Goal: Task Accomplishment & Management: Manage account settings

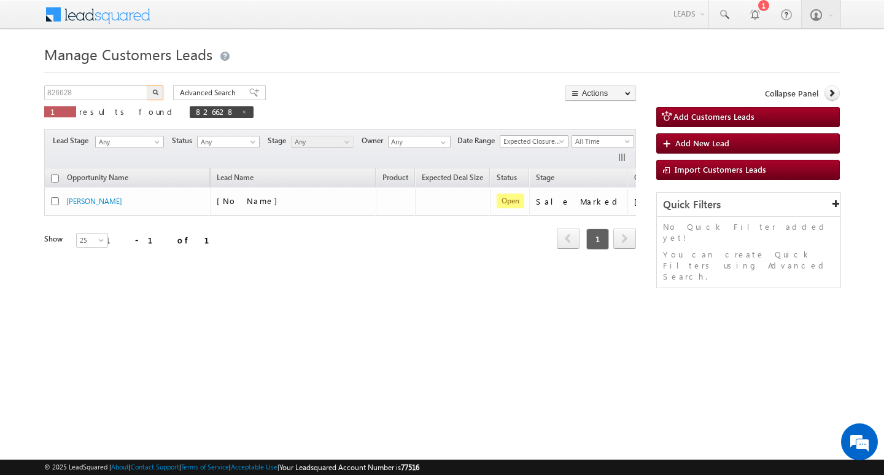
click at [104, 85] on input "826628" at bounding box center [96, 92] width 105 height 15
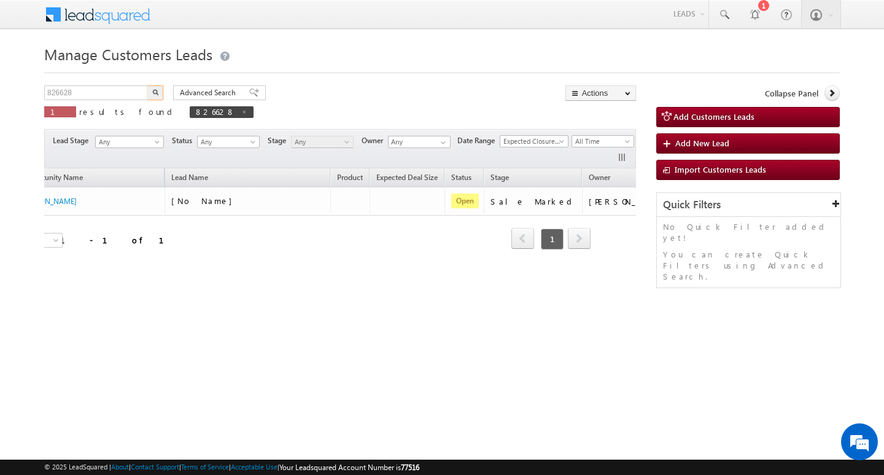
click at [104, 85] on input "826628" at bounding box center [96, 92] width 105 height 15
type input "Search Customers Leads"
click at [93, 92] on input "text" at bounding box center [96, 92] width 105 height 15
paste input "935961"
type input "935961"
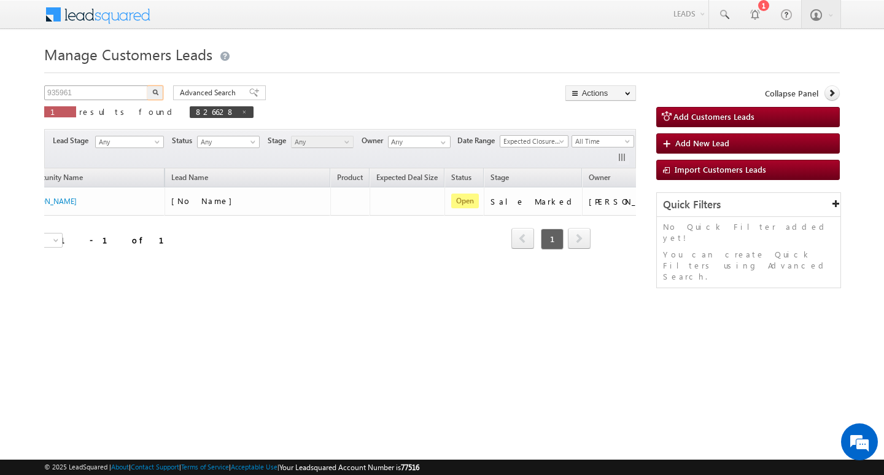
click at [147, 85] on button "button" at bounding box center [155, 92] width 16 height 15
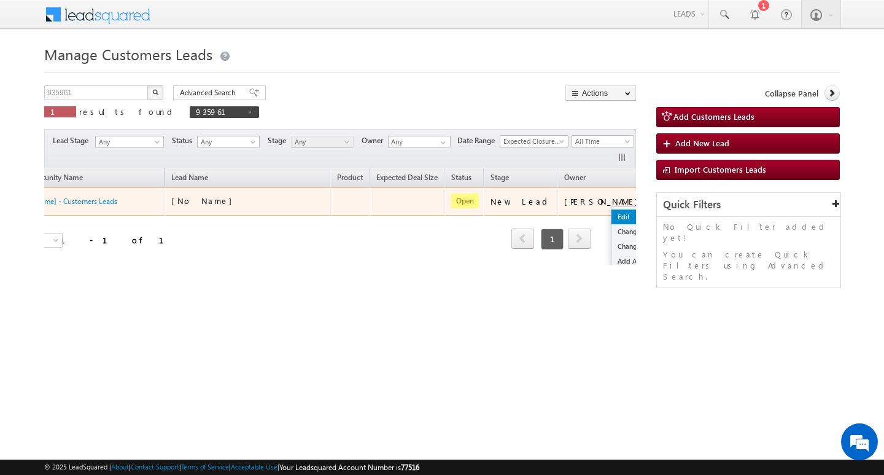
click at [612, 211] on link "Edit" at bounding box center [642, 216] width 61 height 15
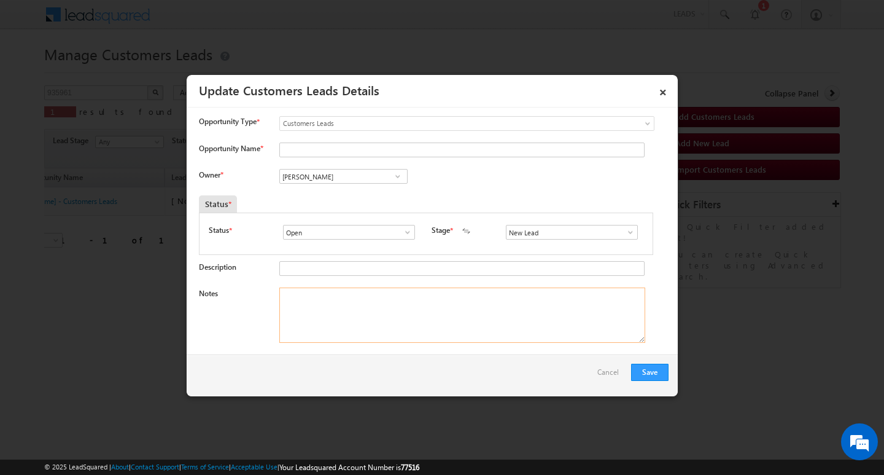
click at [483, 319] on textarea "Notes" at bounding box center [462, 314] width 366 height 55
click at [628, 232] on span at bounding box center [631, 232] width 12 height 10
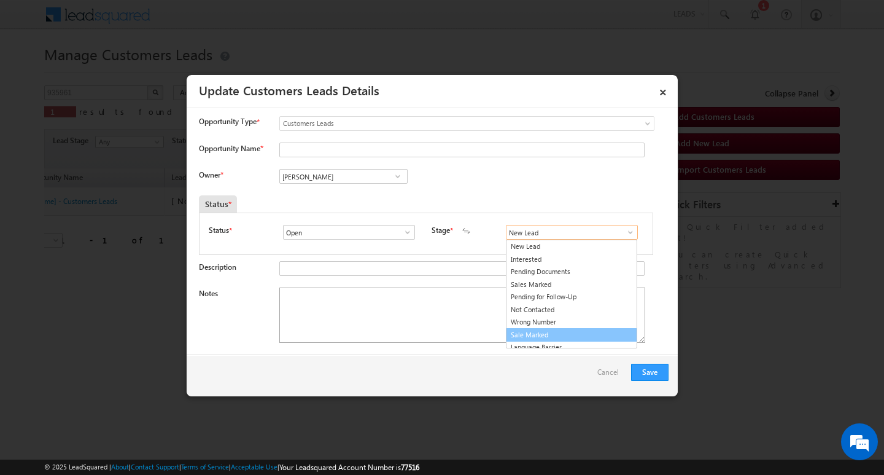
click at [579, 333] on link "Sale Marked" at bounding box center [571, 335] width 131 height 14
type input "Sale Marked"
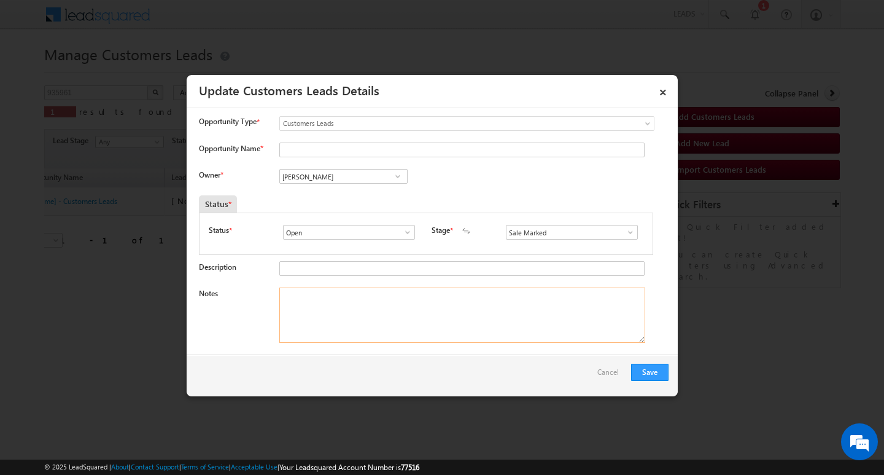
click at [521, 318] on textarea "Notes" at bounding box center [462, 314] width 366 height 55
drag, startPoint x: 521, startPoint y: 318, endPoint x: 367, endPoint y: 254, distance: 167.5
click at [497, 318] on textarea "Notes" at bounding box center [462, 314] width 366 height 55
click at [327, 176] on input "[PERSON_NAME]" at bounding box center [343, 176] width 128 height 15
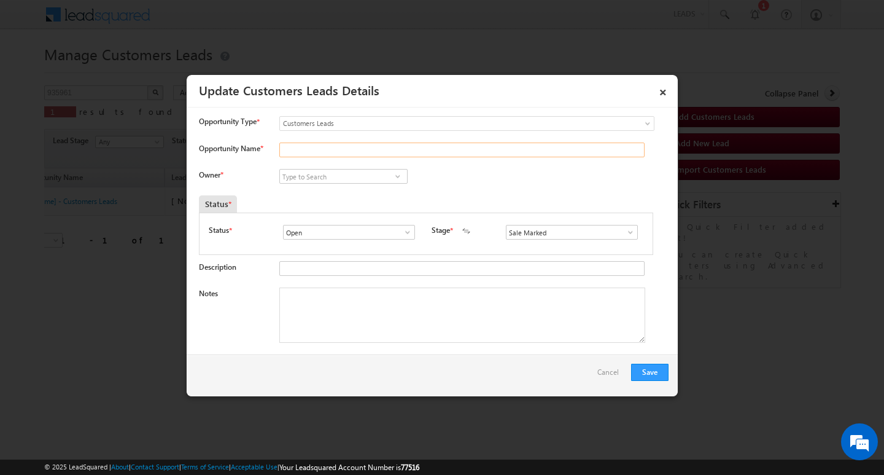
click at [364, 156] on input "Opportunity Name *" at bounding box center [461, 150] width 365 height 15
paste input "[PERSON_NAME]"
type input "[PERSON_NAME]"
click at [362, 317] on textarea "Notes" at bounding box center [462, 314] width 366 height 55
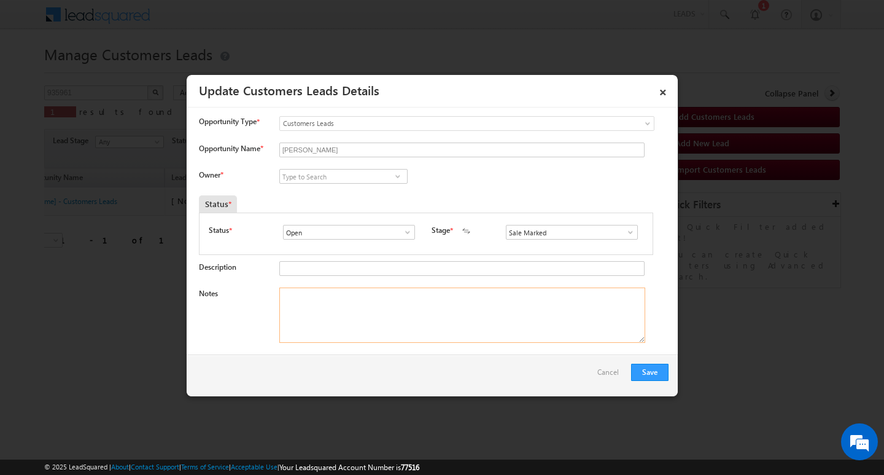
click at [386, 312] on textarea "Notes" at bounding box center [462, 314] width 366 height 55
paste textarea "4L/ LAKH Customer required top-up loan address GWALIOR"
type textarea "4L/ LAKH Customer required top-up loan address GWALIOR"
click at [329, 171] on input at bounding box center [343, 176] width 128 height 15
click at [322, 181] on input at bounding box center [343, 176] width 128 height 15
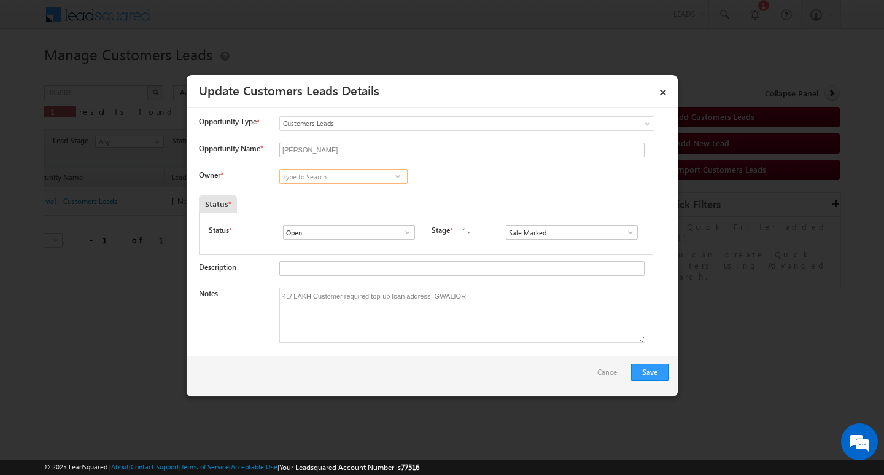
click at [324, 177] on input at bounding box center [343, 176] width 128 height 15
paste input "Vishal Ghorpade"
click at [321, 186] on link "[PERSON_NAME] [EMAIL_ADDRESS][DOMAIN_NAME]" at bounding box center [343, 195] width 128 height 23
type input "Vishal Ghorpade"
click at [638, 371] on button "Save" at bounding box center [649, 372] width 37 height 17
